Goal: Transaction & Acquisition: Purchase product/service

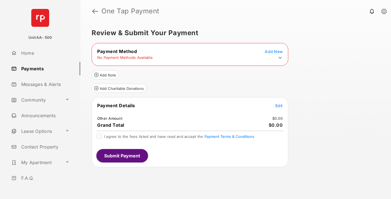
click at [280, 58] on icon at bounding box center [280, 57] width 5 height 5
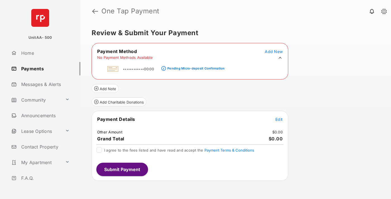
click at [195, 67] on div "Pending Micro-deposit Confirmation" at bounding box center [195, 68] width 57 height 4
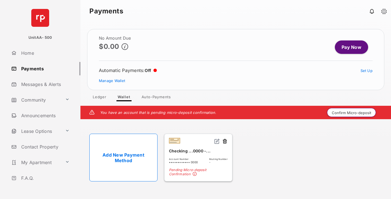
click at [352, 113] on button "Confirm Micro-deposit" at bounding box center [351, 112] width 49 height 9
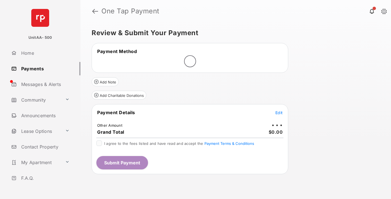
click at [279, 113] on span "Edit" at bounding box center [278, 112] width 7 height 5
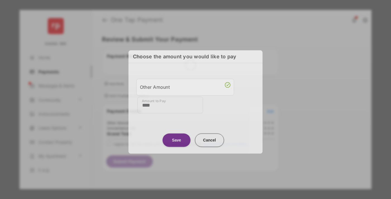
type input "****"
click at [176, 139] on button "Save" at bounding box center [177, 139] width 28 height 13
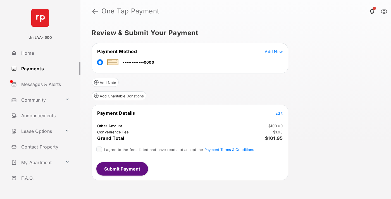
click at [279, 113] on span "Edit" at bounding box center [278, 113] width 7 height 5
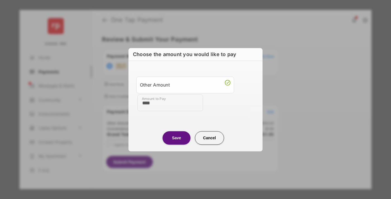
click at [176, 138] on button "Save" at bounding box center [177, 137] width 28 height 13
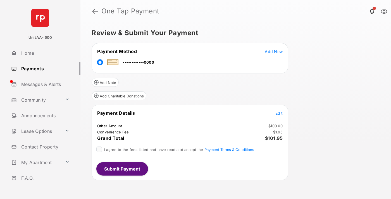
click at [122, 169] on button "Submit Payment" at bounding box center [122, 168] width 52 height 13
